Goal: Information Seeking & Learning: Check status

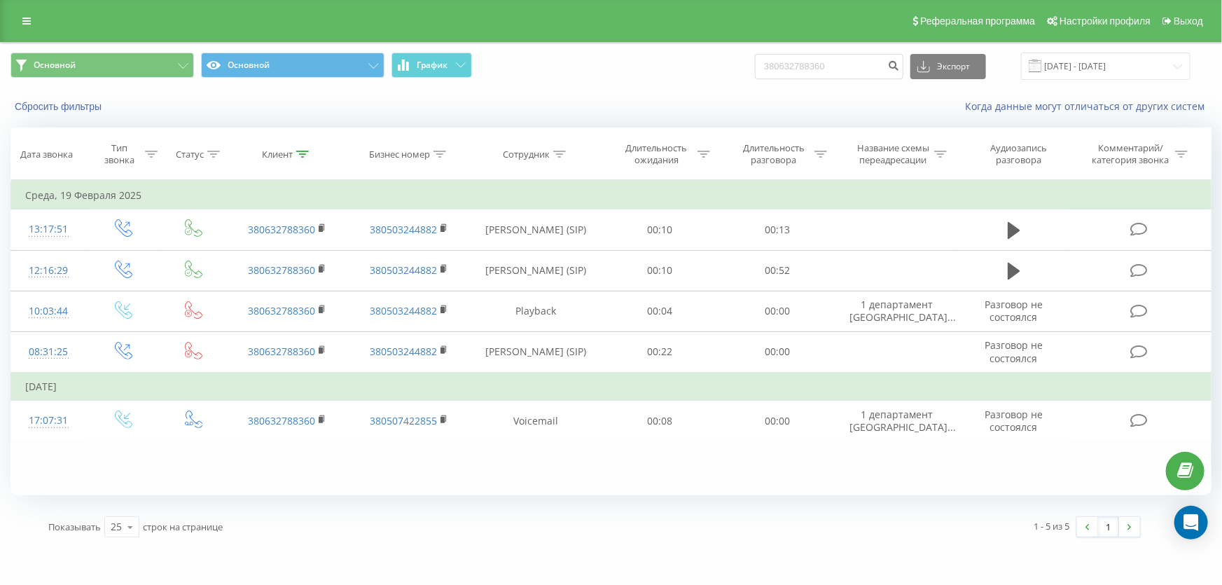
click at [32, 10] on div "Реферальная программа Настройки профиля Выход" at bounding box center [611, 21] width 1222 height 42
click at [29, 21] on icon at bounding box center [26, 21] width 8 height 10
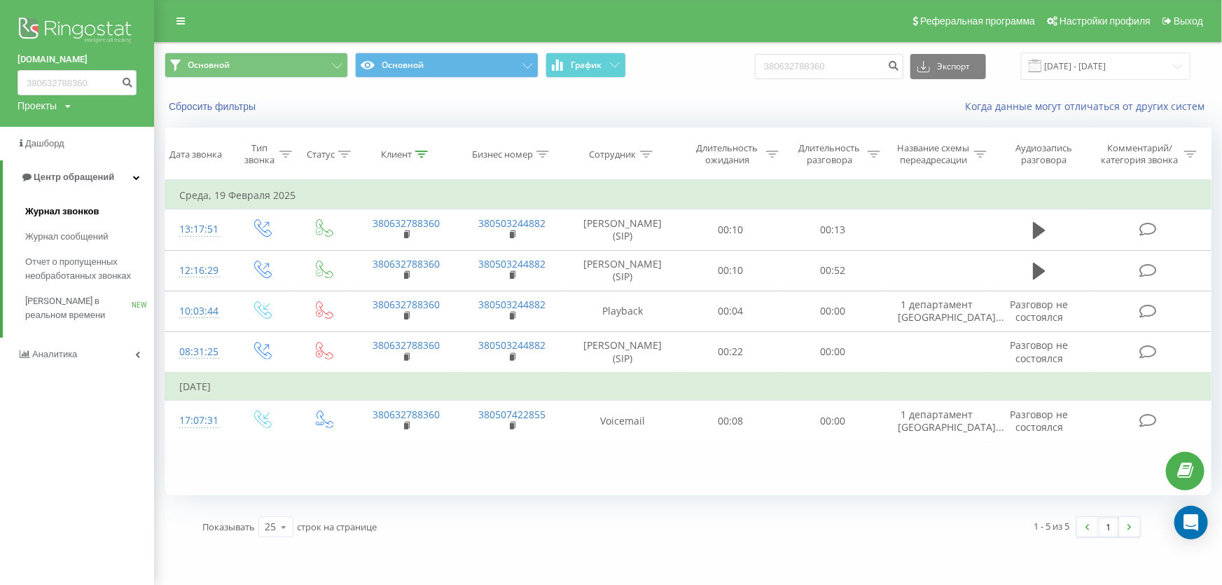
click at [99, 212] on link "Журнал звонков" at bounding box center [89, 211] width 129 height 25
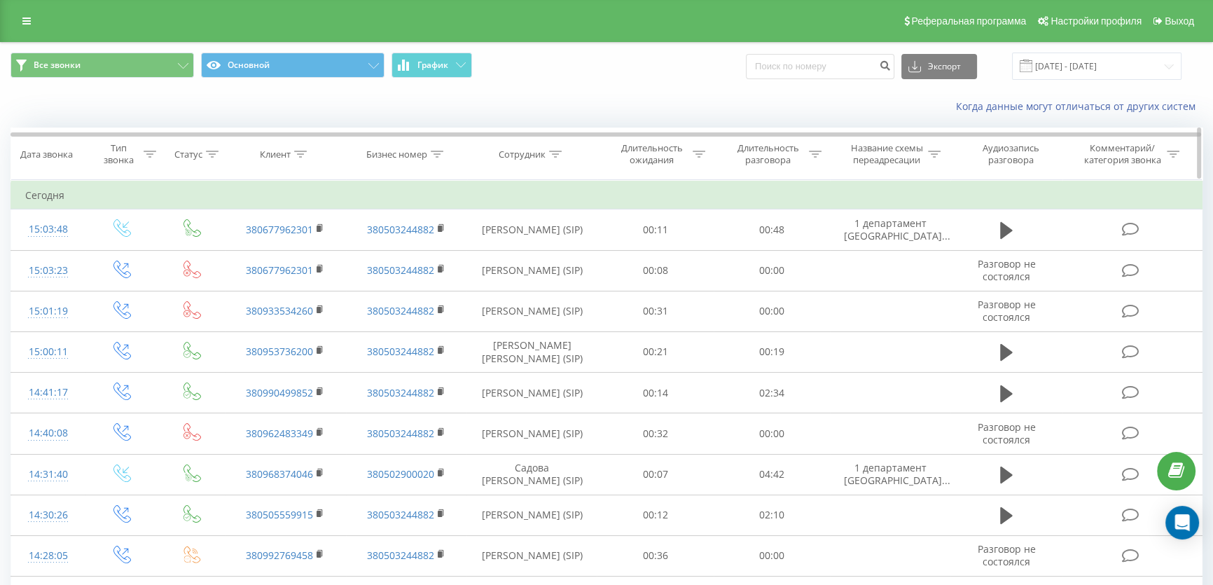
click at [532, 160] on th "Сотрудник" at bounding box center [532, 154] width 130 height 52
click at [536, 161] on th "Сотрудник" at bounding box center [532, 154] width 130 height 52
click at [534, 151] on div "Сотрудник" at bounding box center [522, 155] width 47 height 12
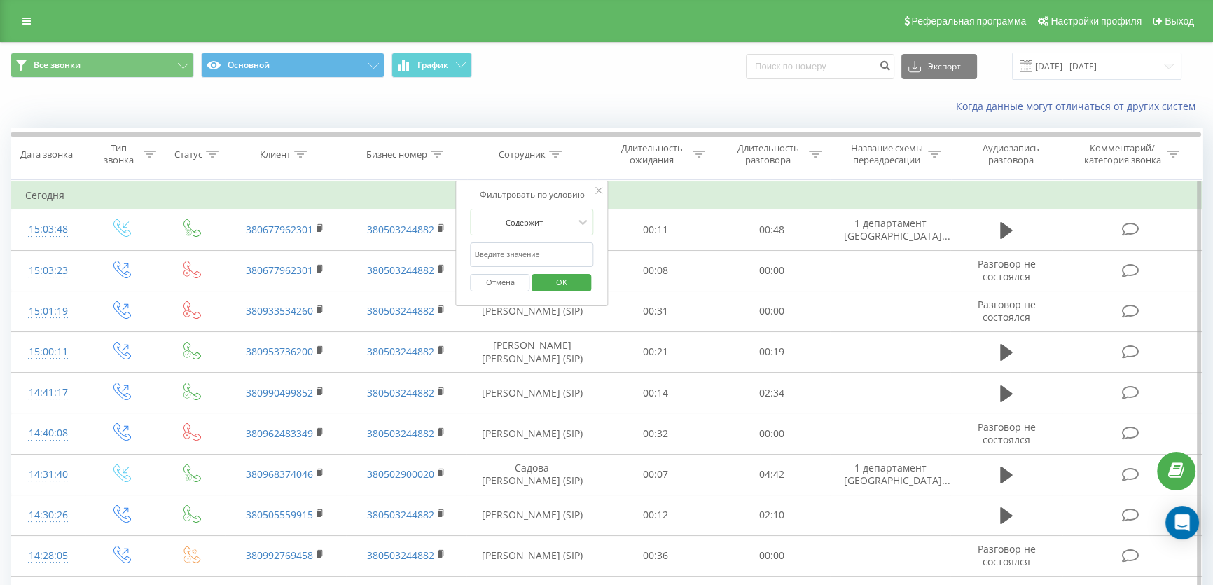
click at [537, 259] on input "text" at bounding box center [532, 254] width 123 height 25
type input "офіленко"
drag, startPoint x: 548, startPoint y: 283, endPoint x: 535, endPoint y: 268, distance: 19.4
click at [549, 282] on span "OK" at bounding box center [561, 282] width 39 height 22
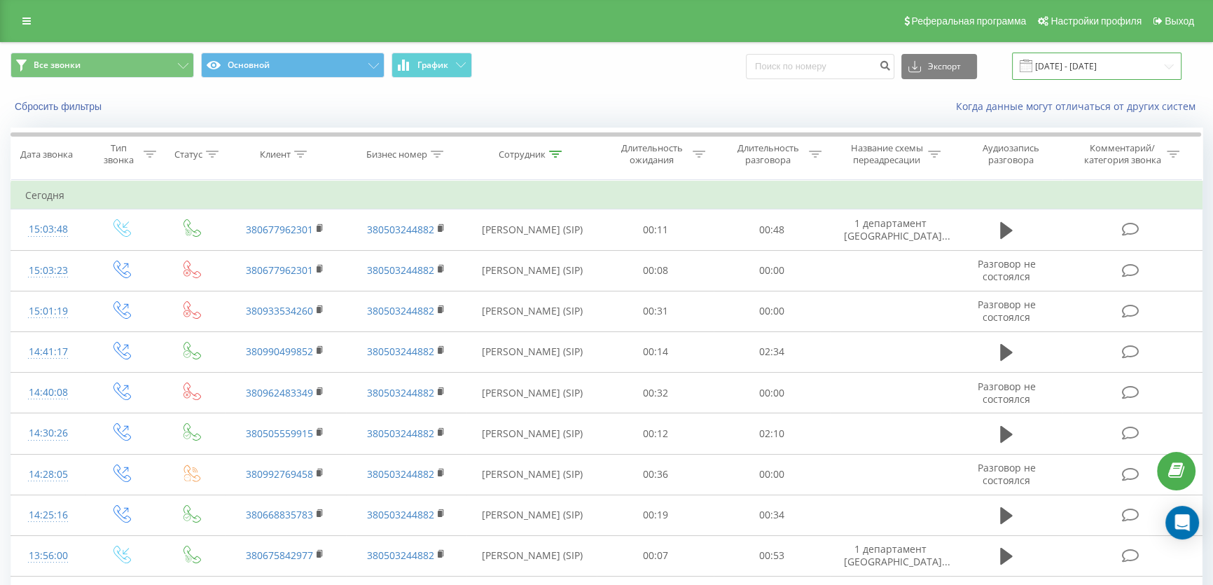
click at [1089, 62] on input "23.08.2025 - 23.09.2025" at bounding box center [1097, 66] width 170 height 27
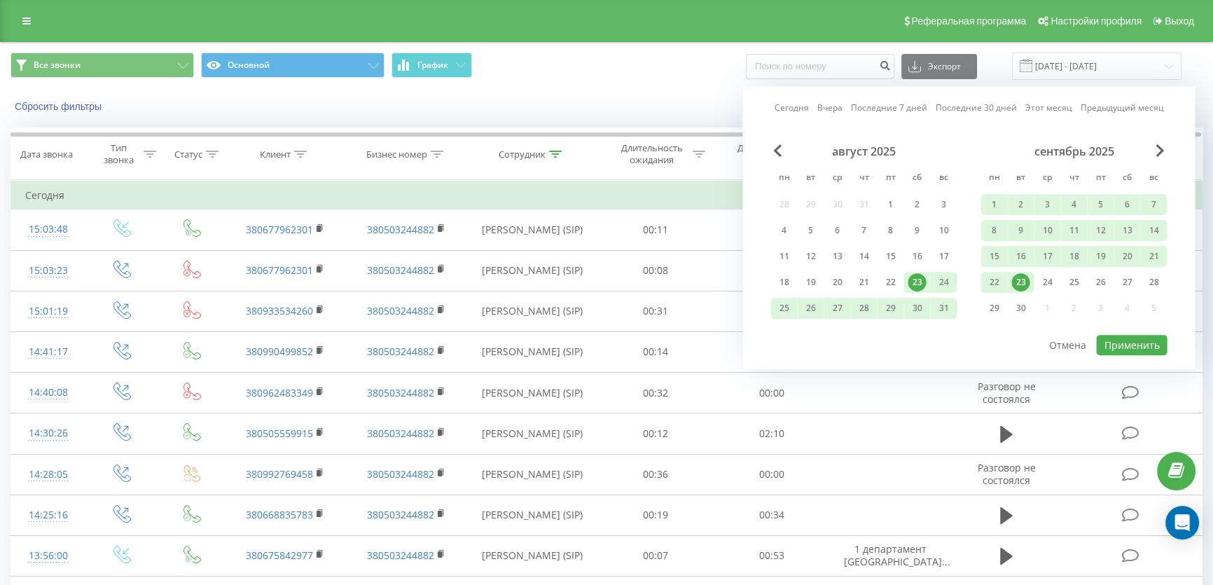
click at [1015, 280] on div "23" at bounding box center [1021, 282] width 18 height 18
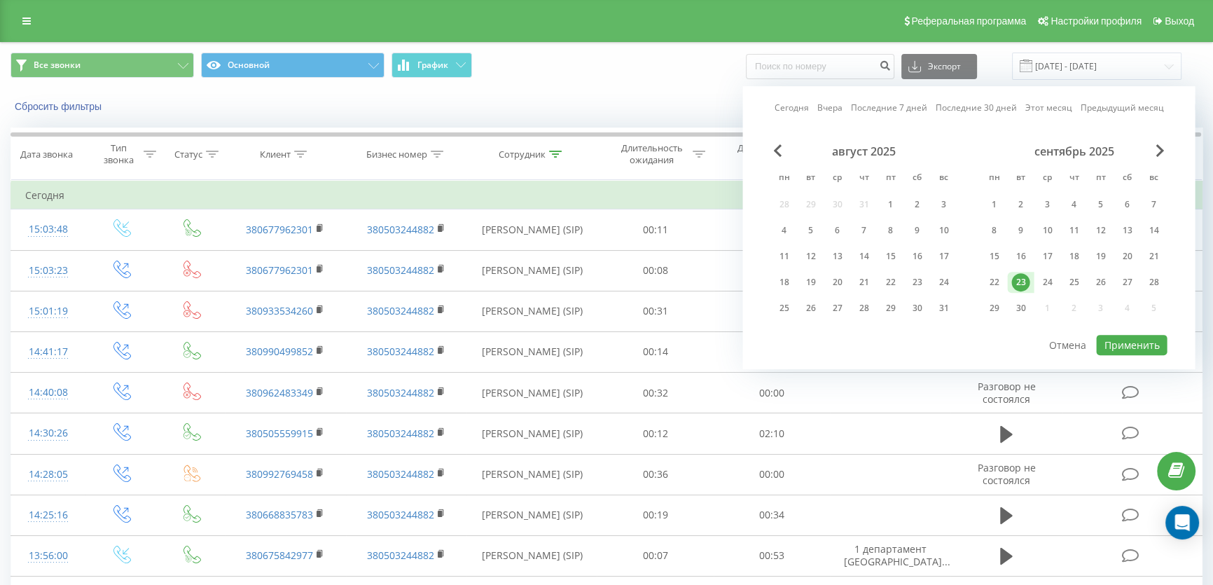
click at [1015, 280] on div "23" at bounding box center [1021, 282] width 18 height 18
click at [1121, 336] on button "Применить" at bounding box center [1131, 345] width 71 height 20
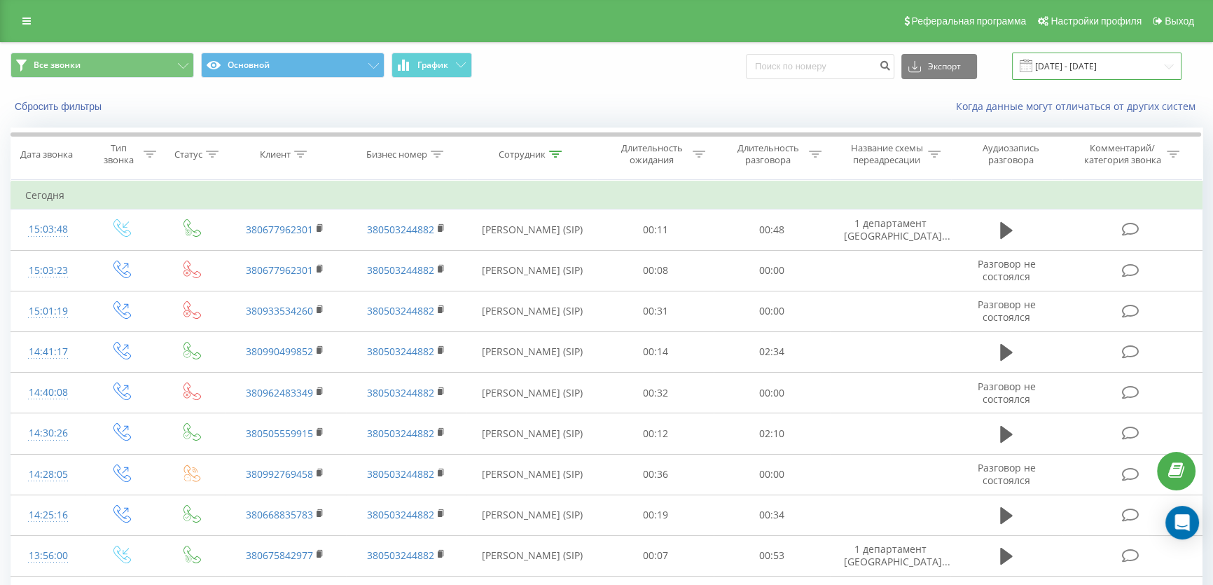
click at [1075, 70] on input "[DATE] - [DATE]" at bounding box center [1097, 66] width 170 height 27
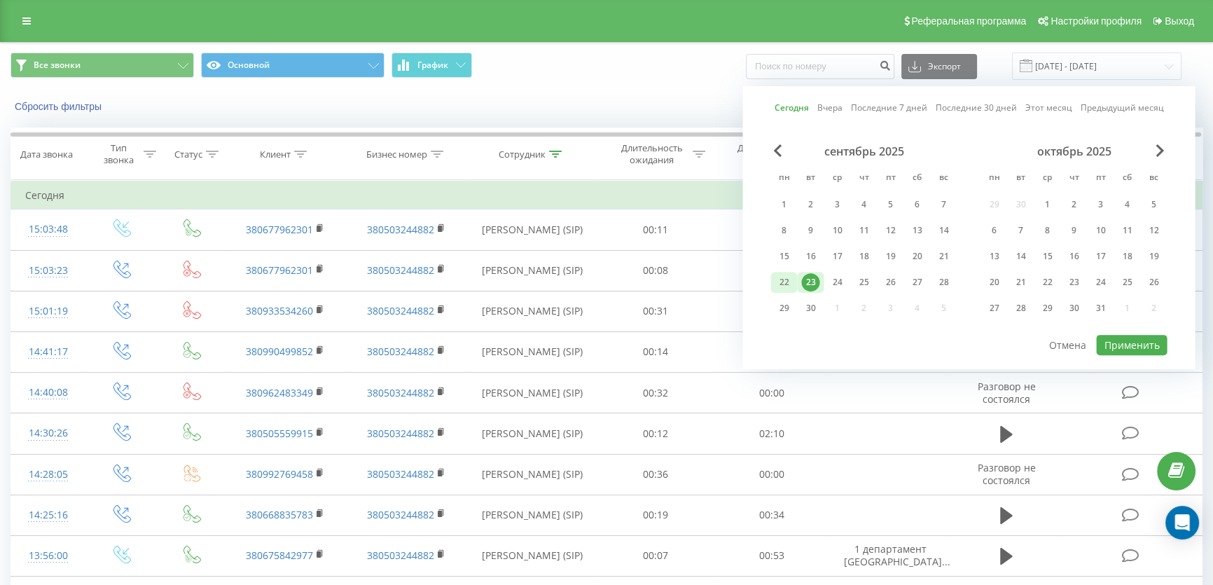
click at [785, 280] on div "22" at bounding box center [784, 282] width 18 height 18
drag, startPoint x: 1115, startPoint y: 341, endPoint x: 1100, endPoint y: 336, distance: 15.7
click at [1114, 342] on button "Применить" at bounding box center [1131, 345] width 71 height 20
type input "22.09.2025 - 22.09.2025"
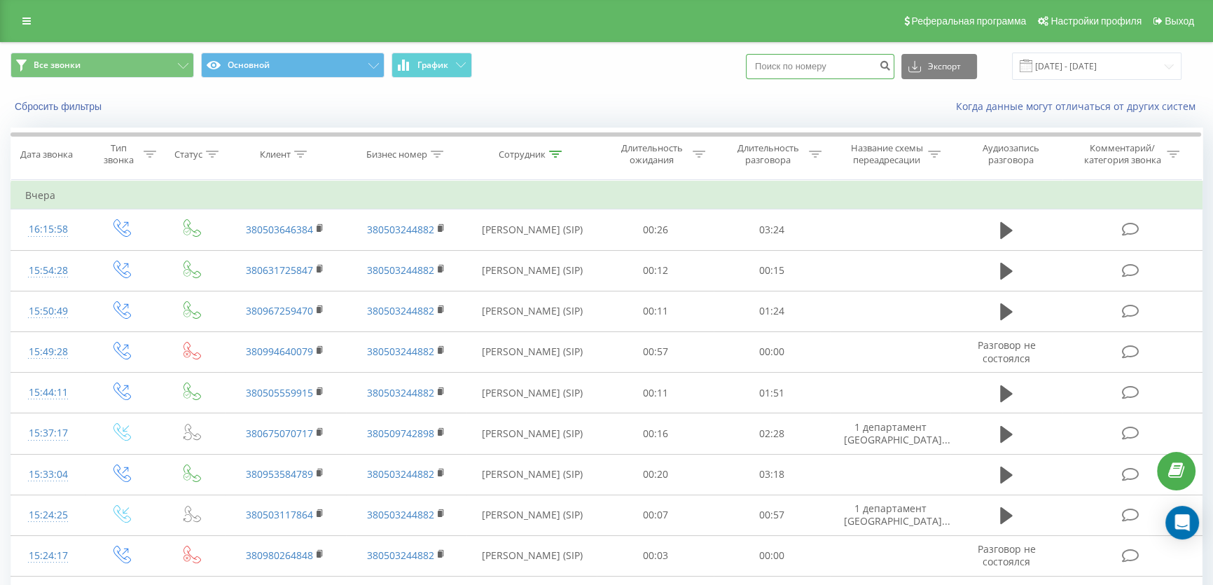
click at [841, 62] on input at bounding box center [820, 66] width 149 height 25
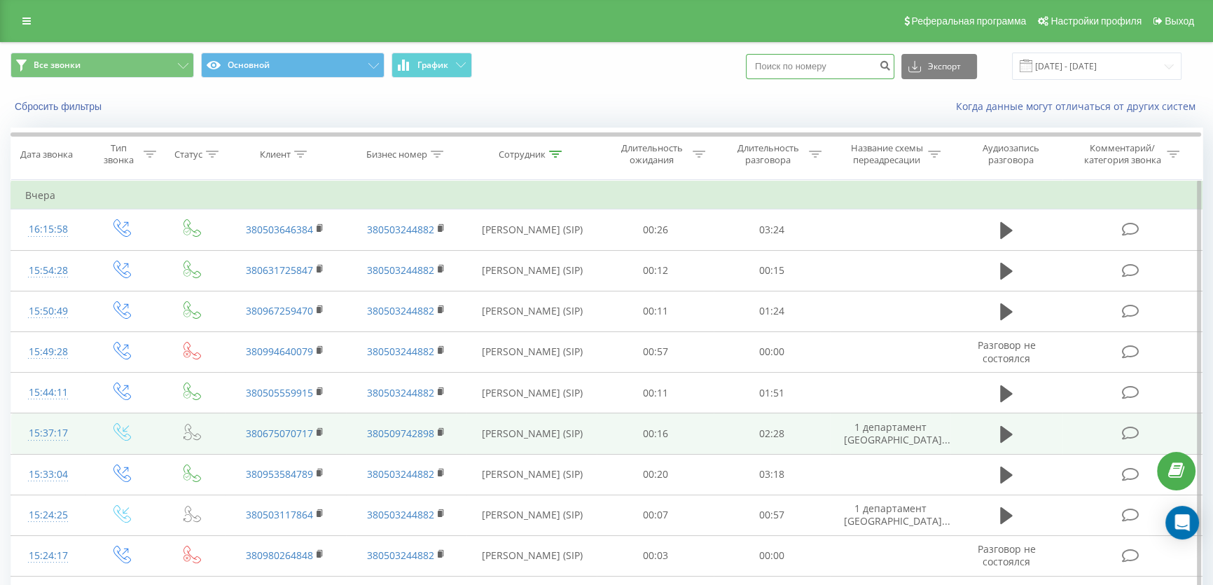
paste input "380668452374"
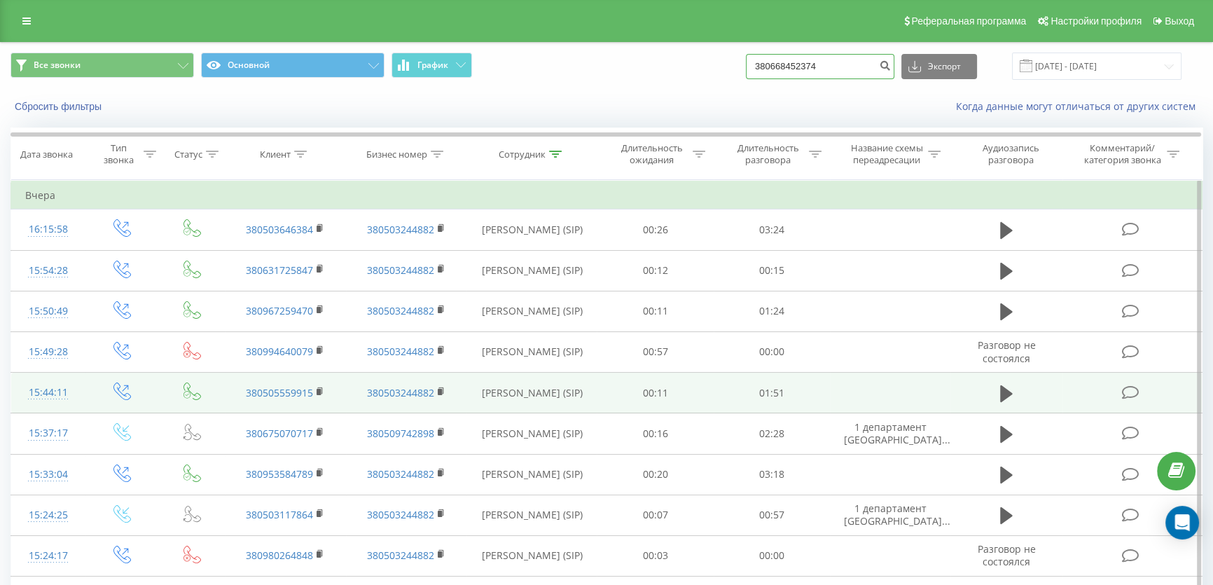
type input "380668452374"
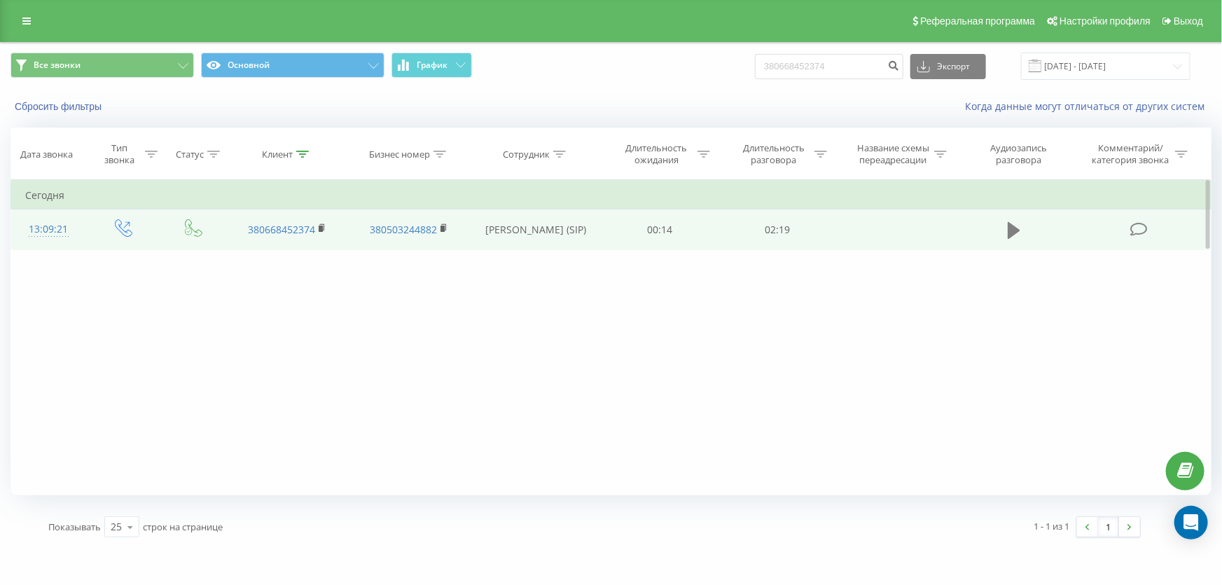
click at [1013, 221] on icon at bounding box center [1014, 231] width 13 height 20
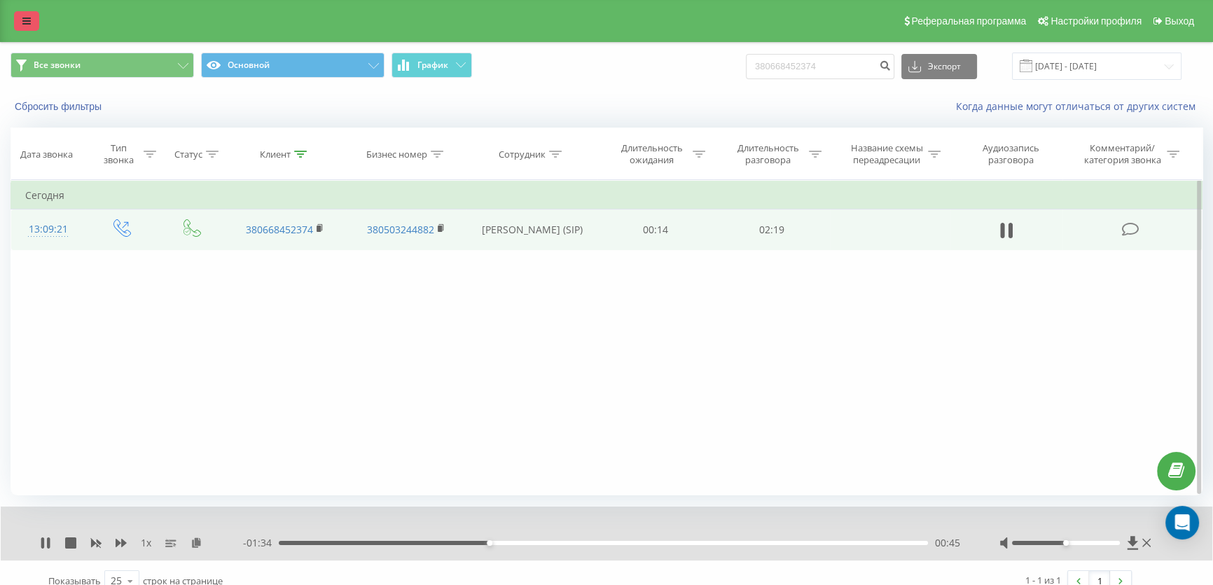
click at [22, 16] on icon at bounding box center [26, 21] width 8 height 10
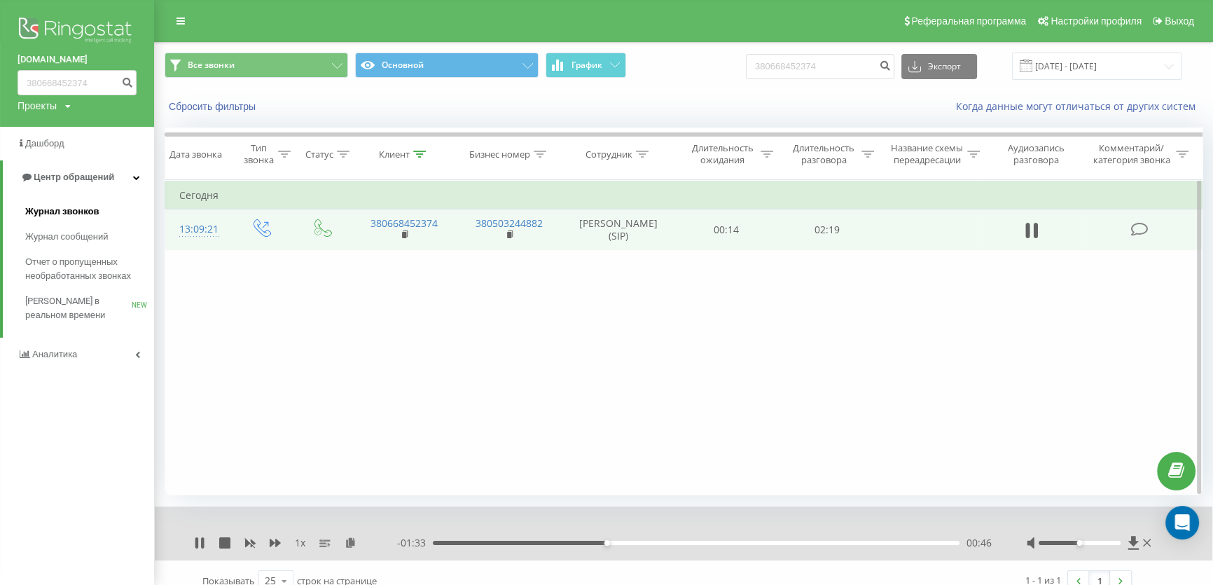
click at [91, 213] on span "Журнал звонков" at bounding box center [62, 212] width 74 height 14
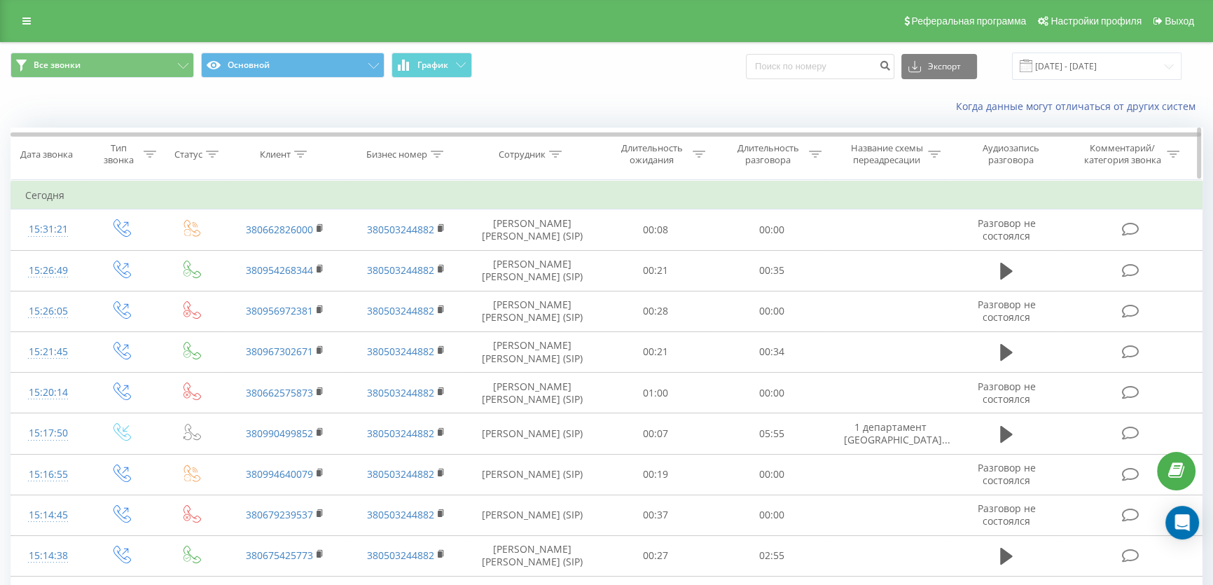
click at [528, 153] on div "Сотрудник" at bounding box center [522, 155] width 47 height 12
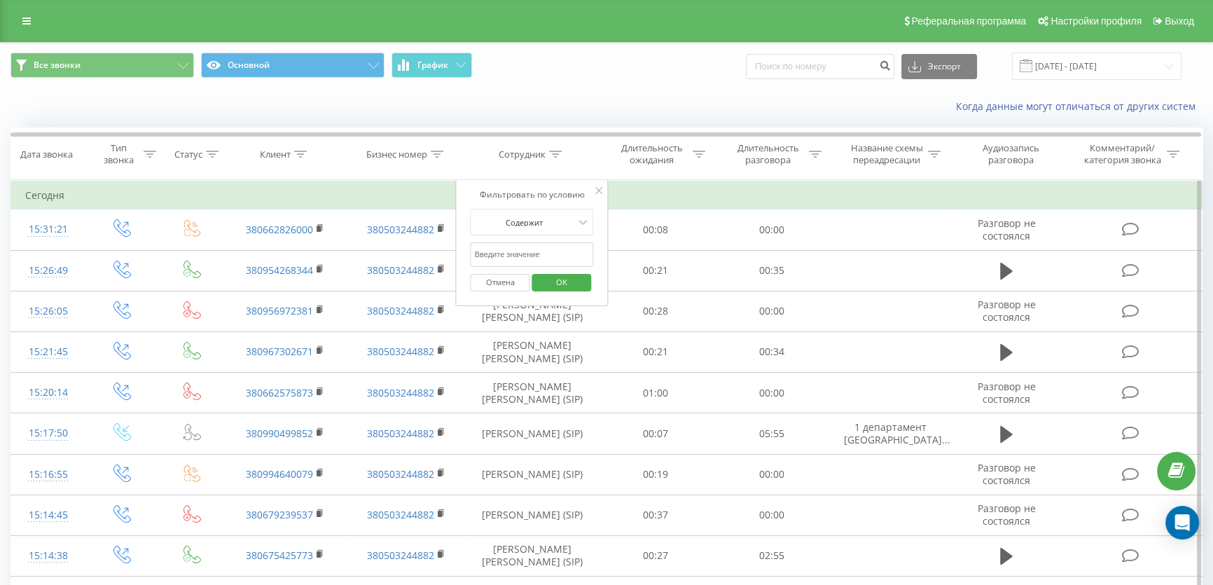
click at [520, 242] on input "text" at bounding box center [532, 254] width 123 height 25
type input "офіленко"
click at [566, 288] on span "OK" at bounding box center [561, 282] width 39 height 22
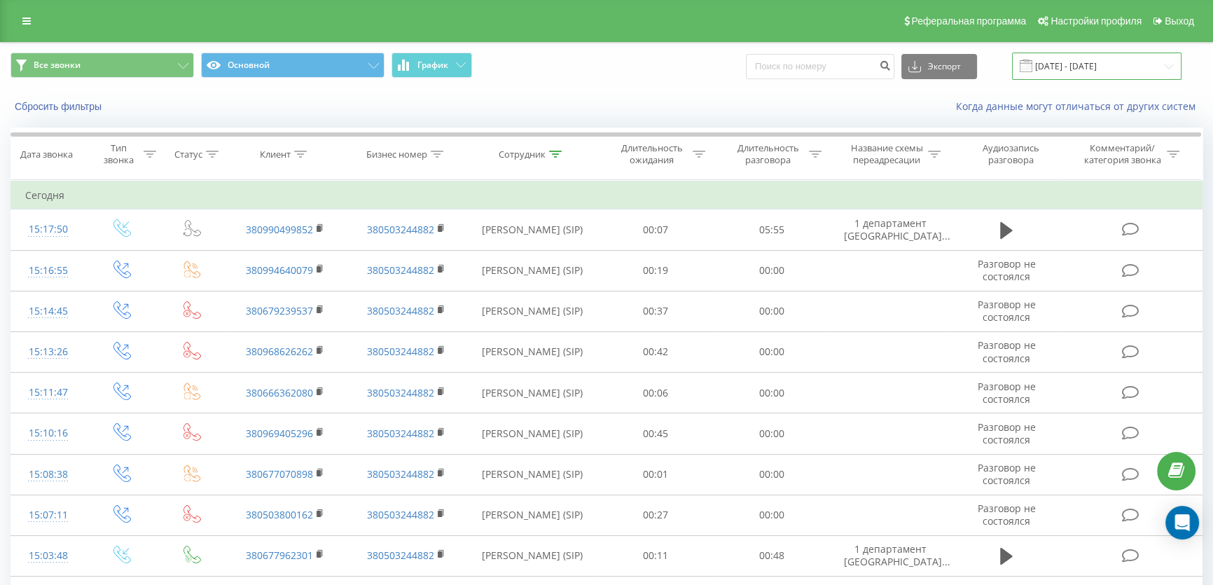
click at [1103, 69] on input "23.08.2025 - 23.09.2025" at bounding box center [1097, 66] width 170 height 27
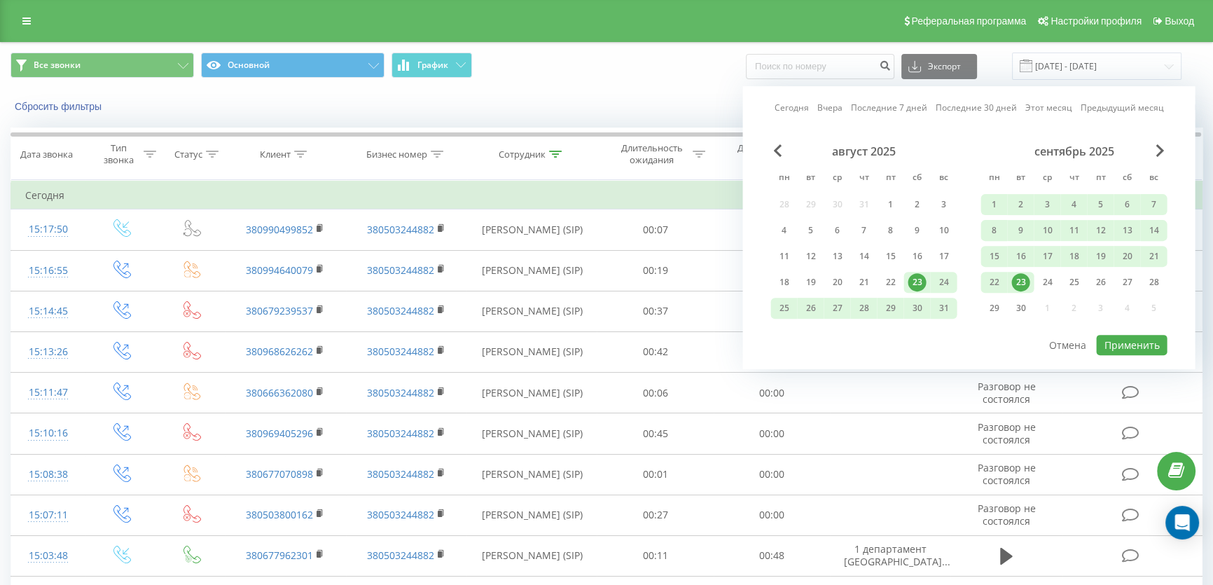
click at [1023, 277] on div "23" at bounding box center [1021, 282] width 18 height 18
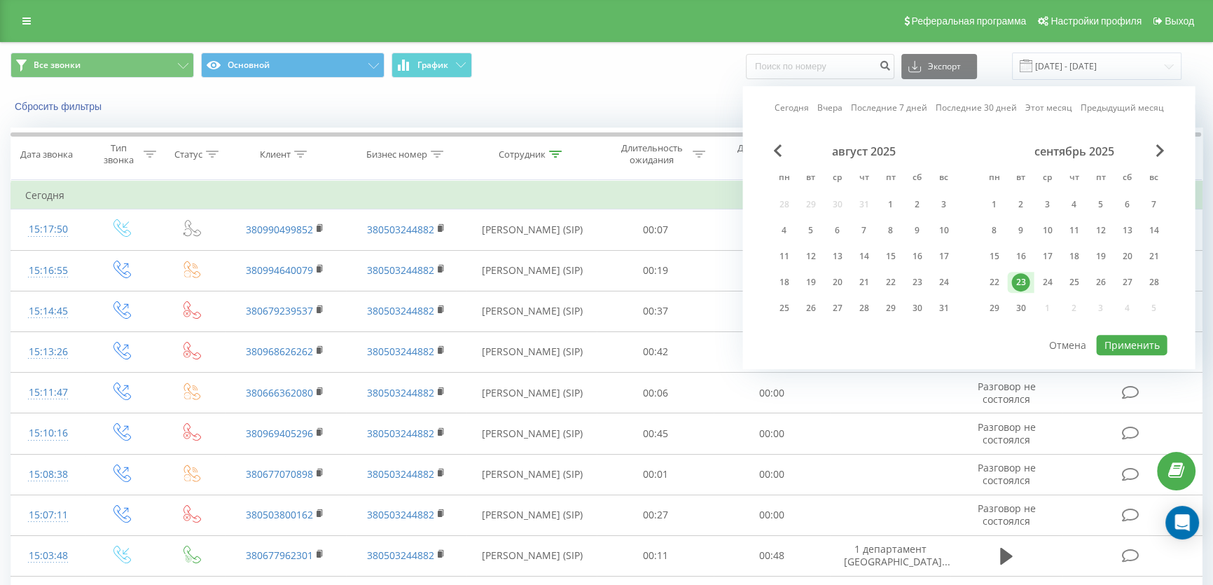
click at [1023, 277] on div "23" at bounding box center [1021, 282] width 18 height 18
click at [1148, 336] on button "Применить" at bounding box center [1131, 345] width 71 height 20
type input "[DATE] - [DATE]"
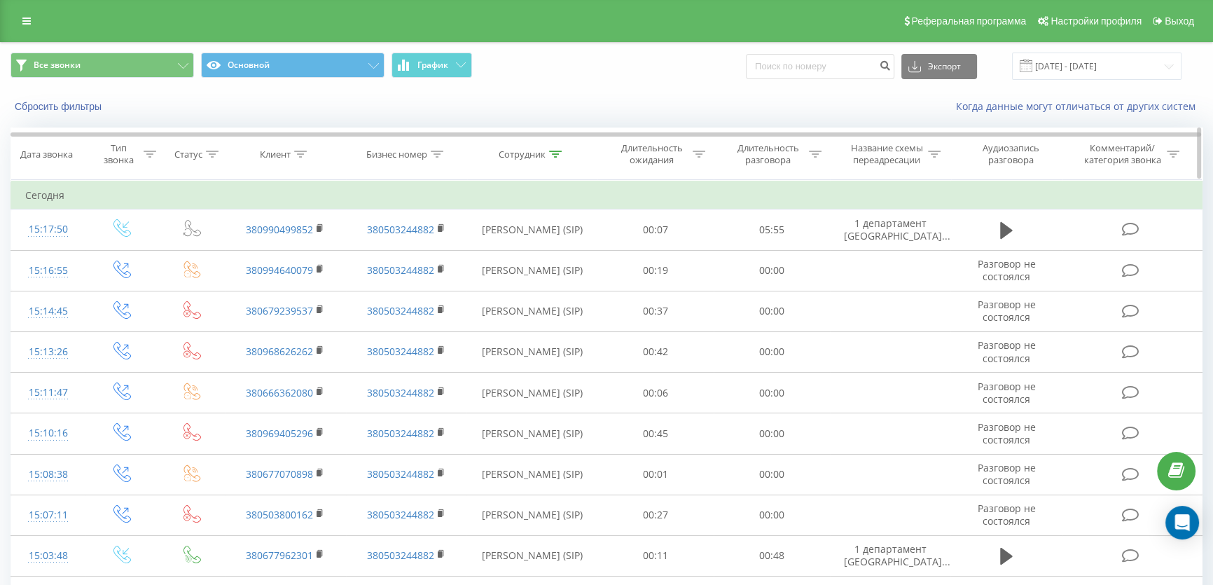
click at [219, 153] on div "Статус" at bounding box center [192, 155] width 65 height 12
click at [141, 156] on div "Тип звонка" at bounding box center [127, 154] width 58 height 24
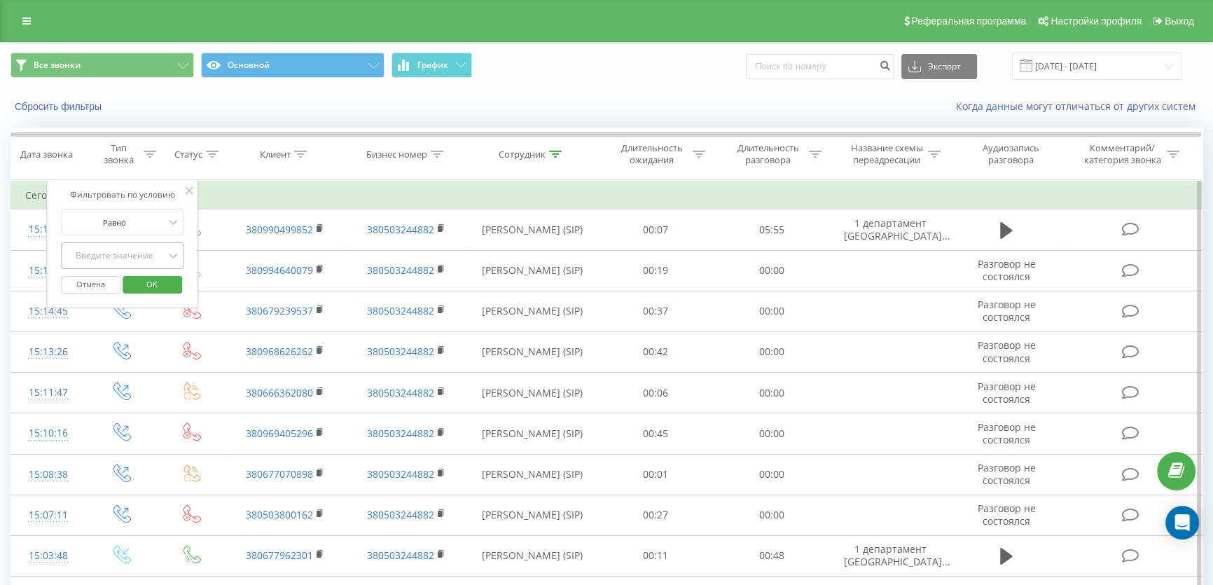
click at [120, 254] on div "Введите значение" at bounding box center [114, 255] width 99 height 11
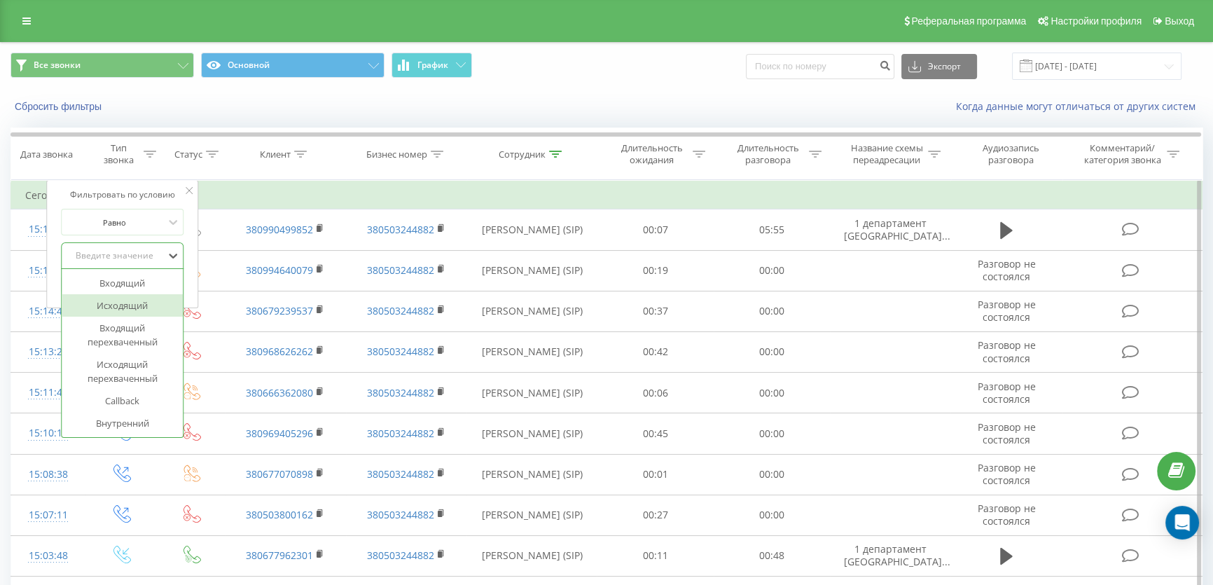
click at [133, 299] on div "Исходящий" at bounding box center [123, 305] width 122 height 22
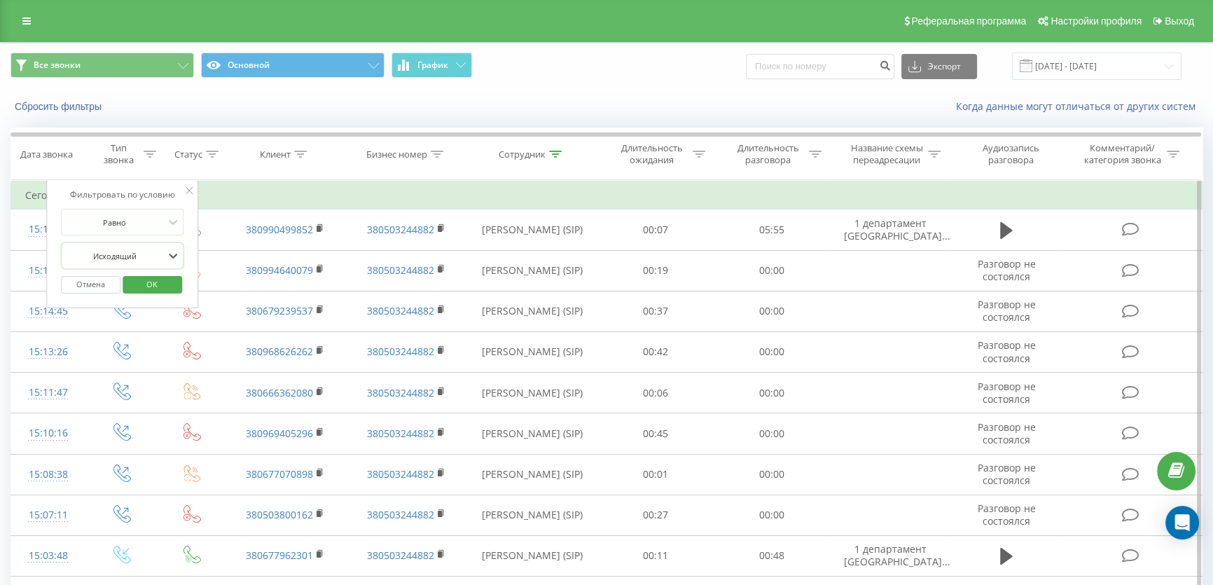
click at [146, 297] on div "Отмена OK" at bounding box center [122, 285] width 123 height 32
click at [151, 287] on span "OK" at bounding box center [151, 284] width 39 height 22
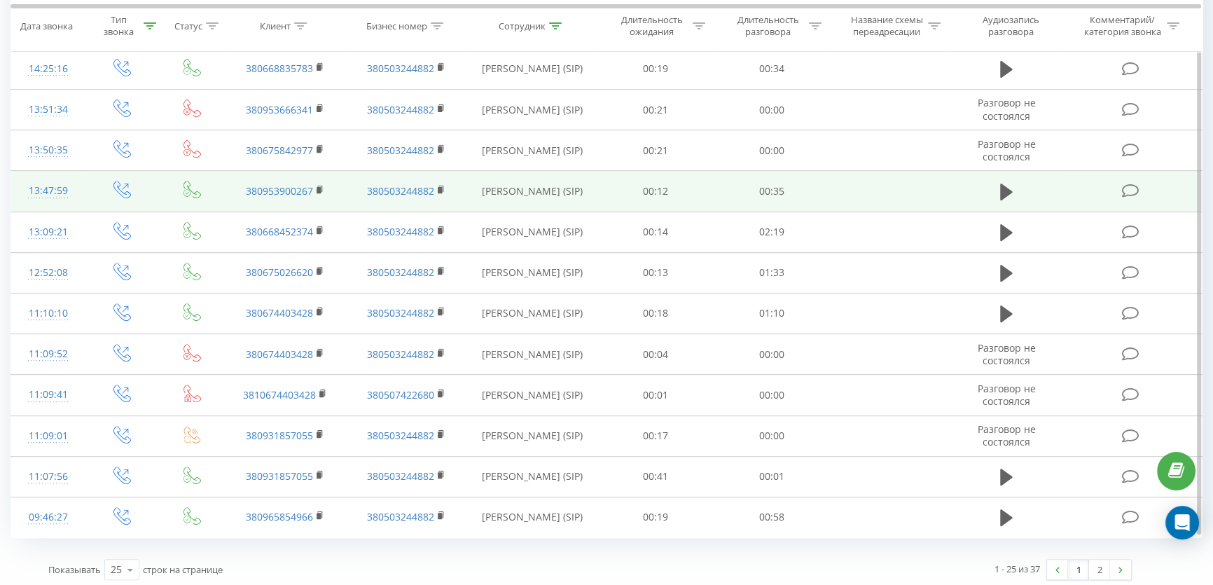
scroll to position [694, 0]
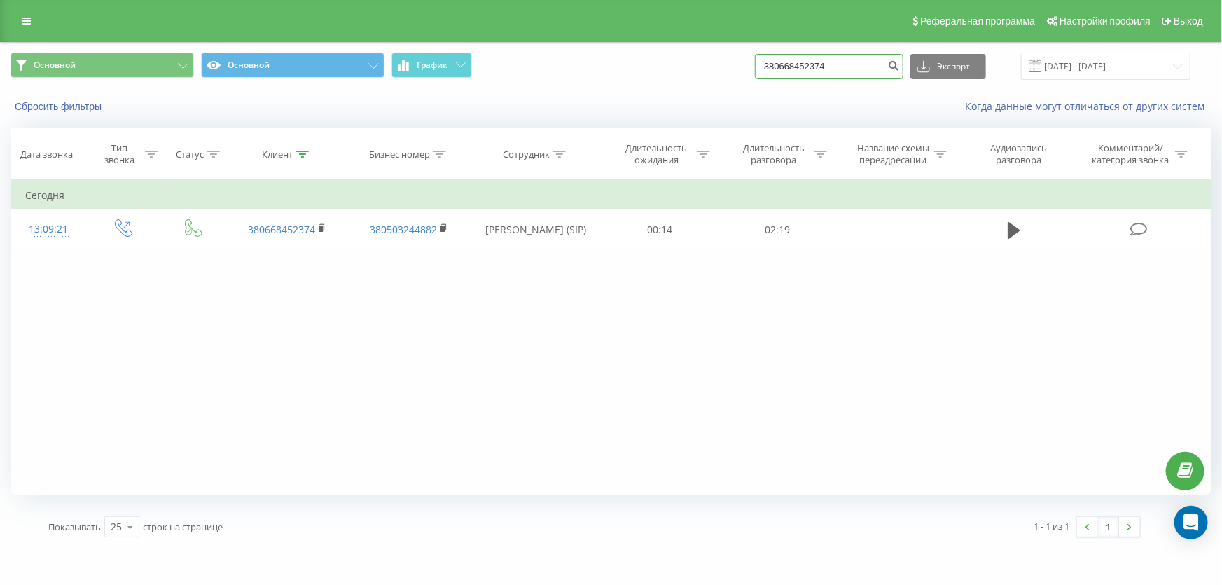
drag, startPoint x: 849, startPoint y: 70, endPoint x: 551, endPoint y: 43, distance: 298.9
click at [553, 48] on div "Основной Основной График 380668452374 Экспорт .csv .xls .xlsx [DATE] - [DATE]" at bounding box center [611, 66] width 1221 height 47
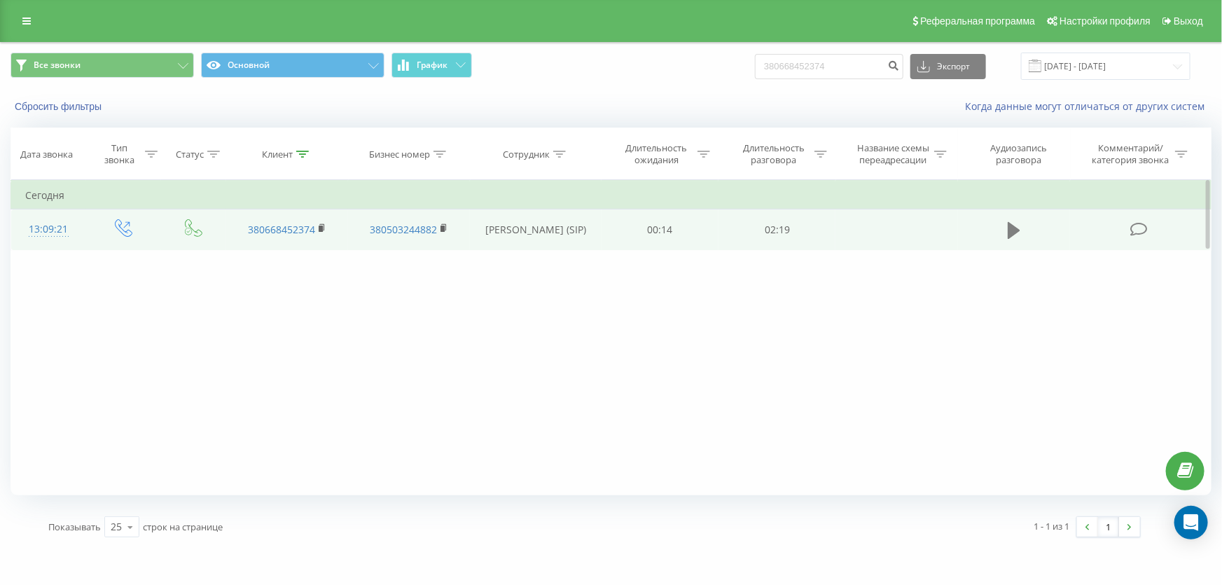
click at [1014, 228] on icon at bounding box center [1014, 230] width 13 height 17
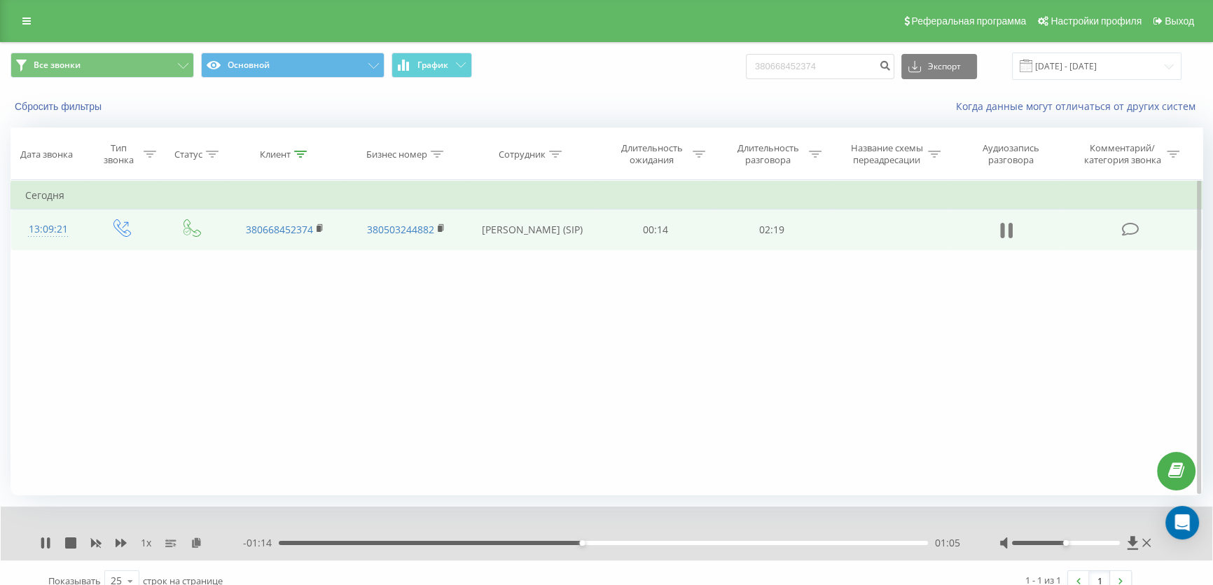
click at [1002, 221] on icon at bounding box center [1006, 231] width 13 height 20
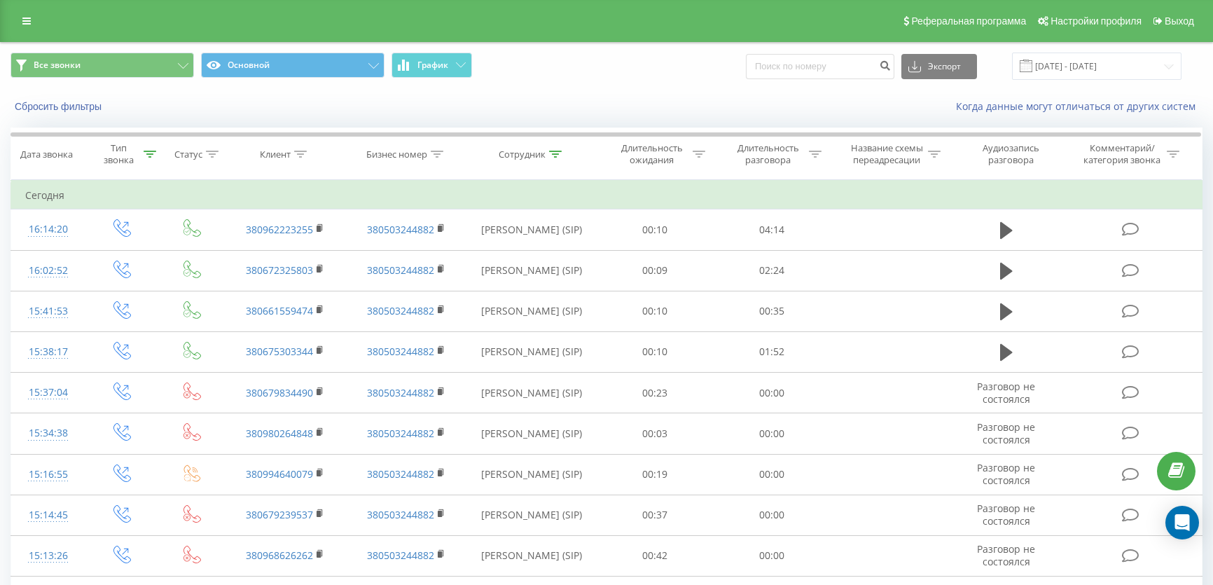
scroll to position [694, 0]
